Goal: Transaction & Acquisition: Purchase product/service

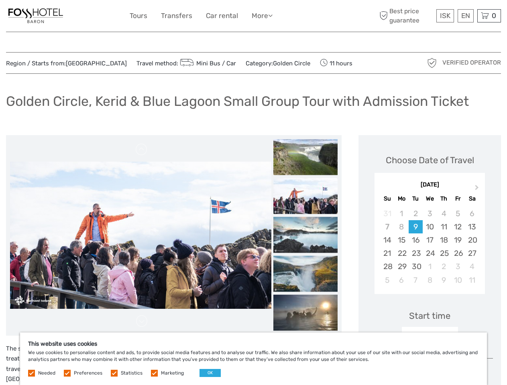
click at [253, 16] on link "More" at bounding box center [261, 16] width 21 height 12
click at [261, 16] on link "More" at bounding box center [261, 16] width 21 height 12
click at [272, 15] on icon at bounding box center [270, 15] width 4 height 7
click at [444, 16] on span "ISK" at bounding box center [445, 16] width 10 height 8
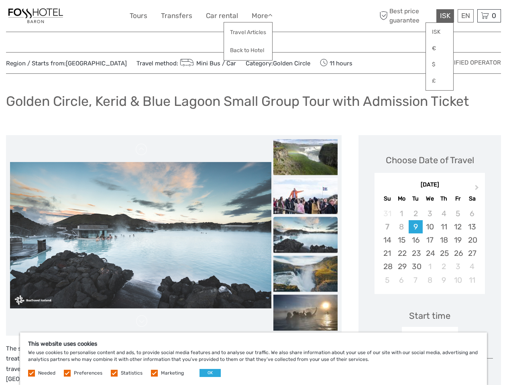
click at [465, 16] on div "EN English Español Deutsch" at bounding box center [465, 15] width 16 height 13
click at [488, 16] on div "0 Items Total 0 ISK Checkout The shopping cart is empty." at bounding box center [489, 15] width 24 height 13
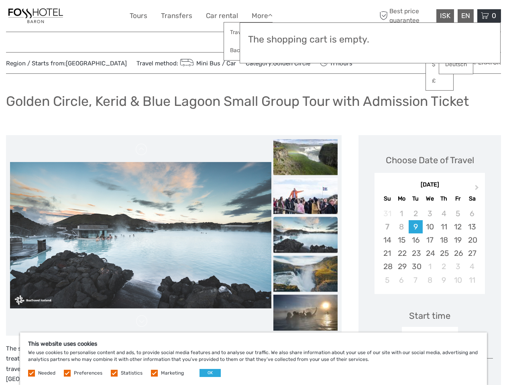
click at [140, 235] on img at bounding box center [140, 235] width 261 height 147
click at [142, 150] on link at bounding box center [141, 149] width 13 height 13
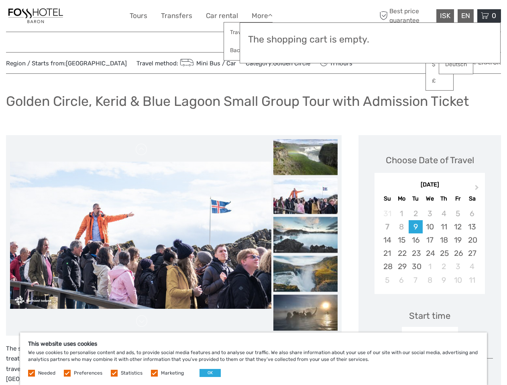
click at [142, 321] on link at bounding box center [141, 321] width 13 height 13
click at [305, 41] on h3 "The shopping cart is empty." at bounding box center [370, 39] width 244 height 11
